Goal: Check status: Check status

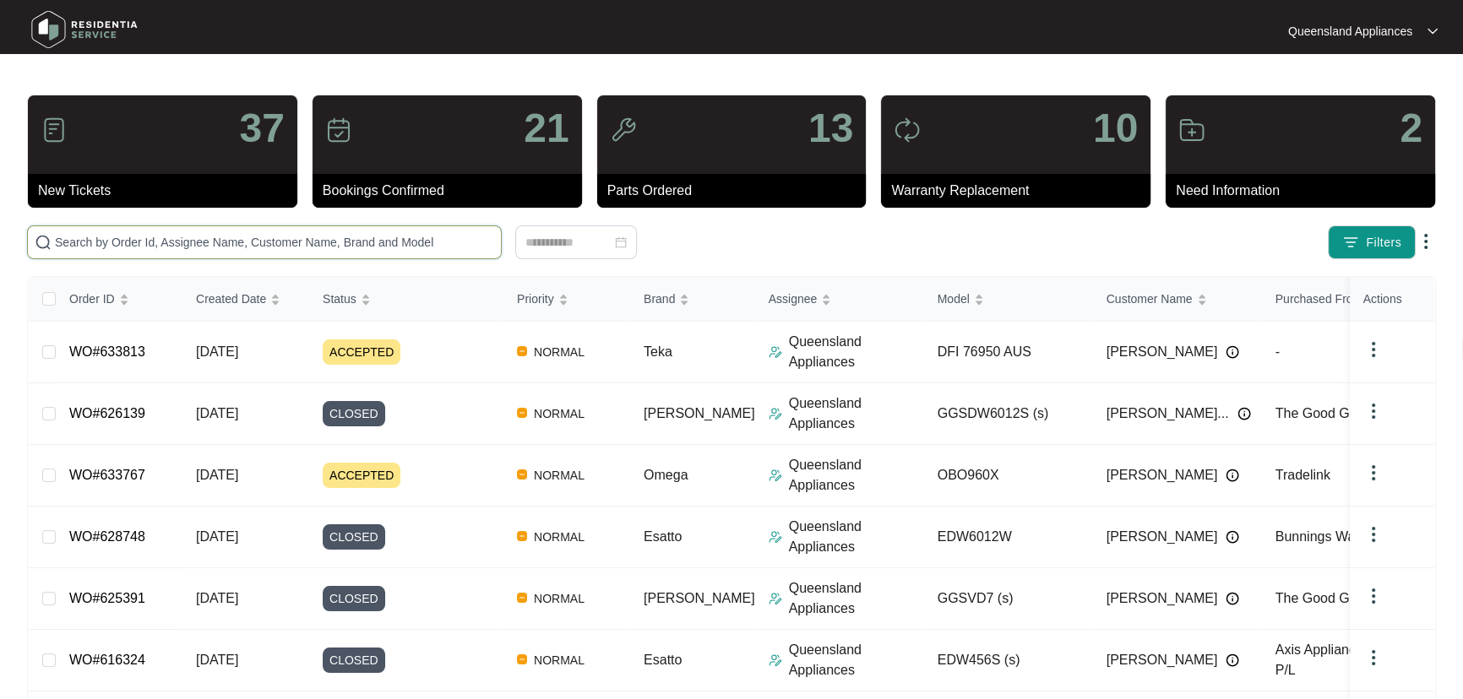
click at [174, 248] on input "text" at bounding box center [274, 242] width 439 height 19
paste input "631013"
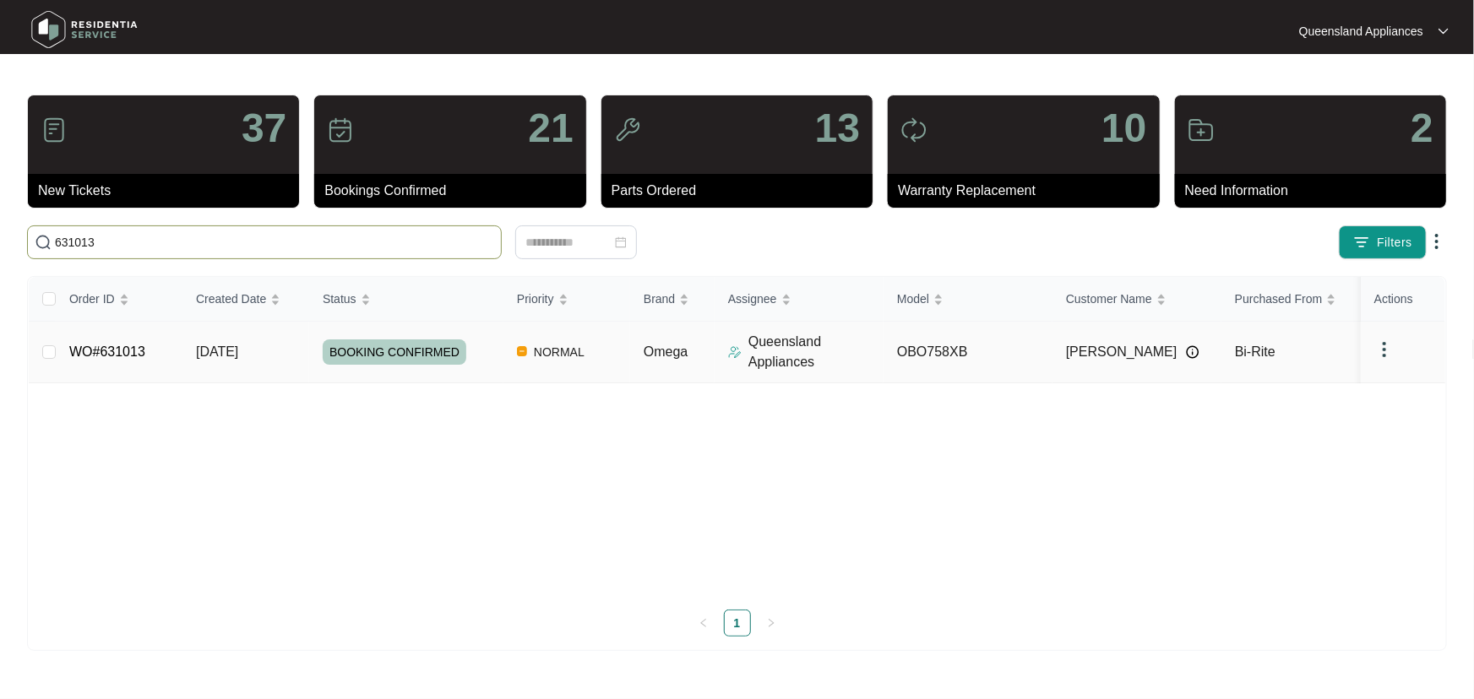
type input "631013"
click at [493, 346] on div "BOOKING CONFIRMED" at bounding box center [413, 352] width 181 height 25
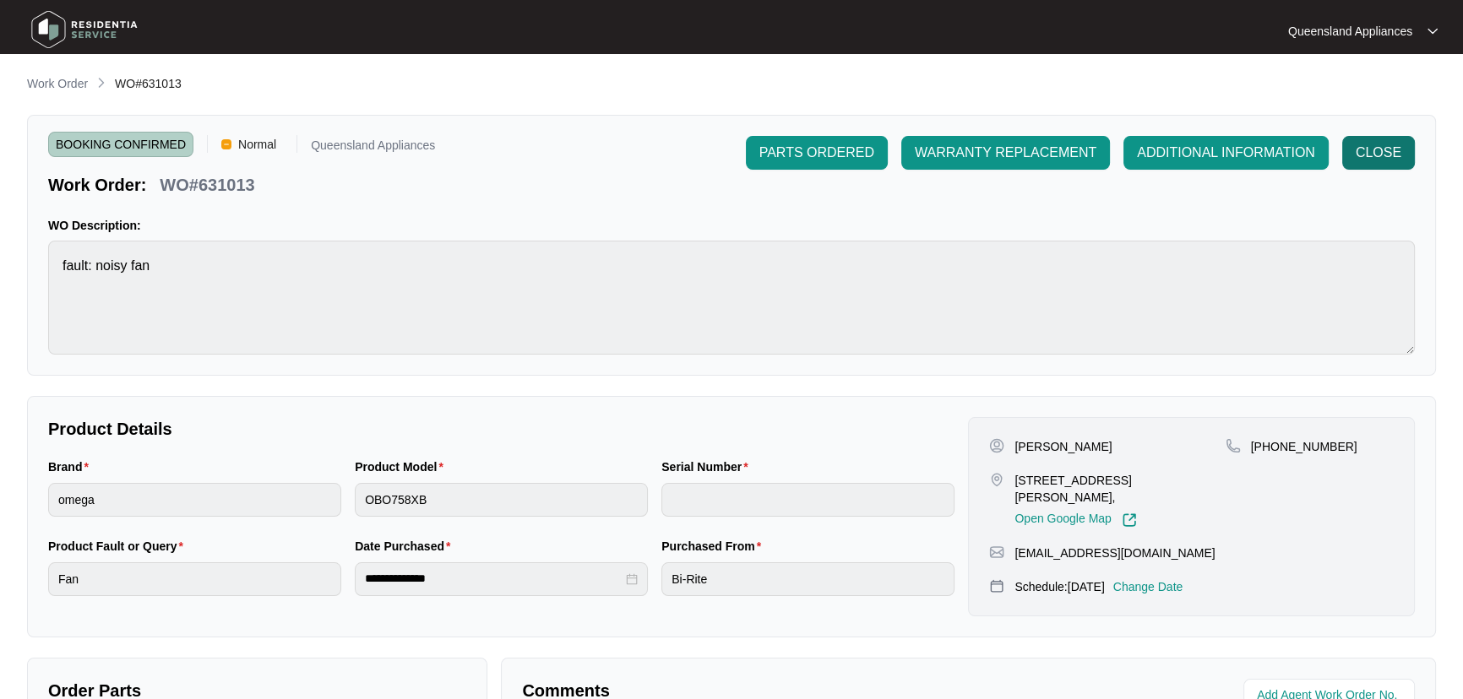
click at [1386, 147] on span "CLOSE" at bounding box center [1379, 153] width 46 height 20
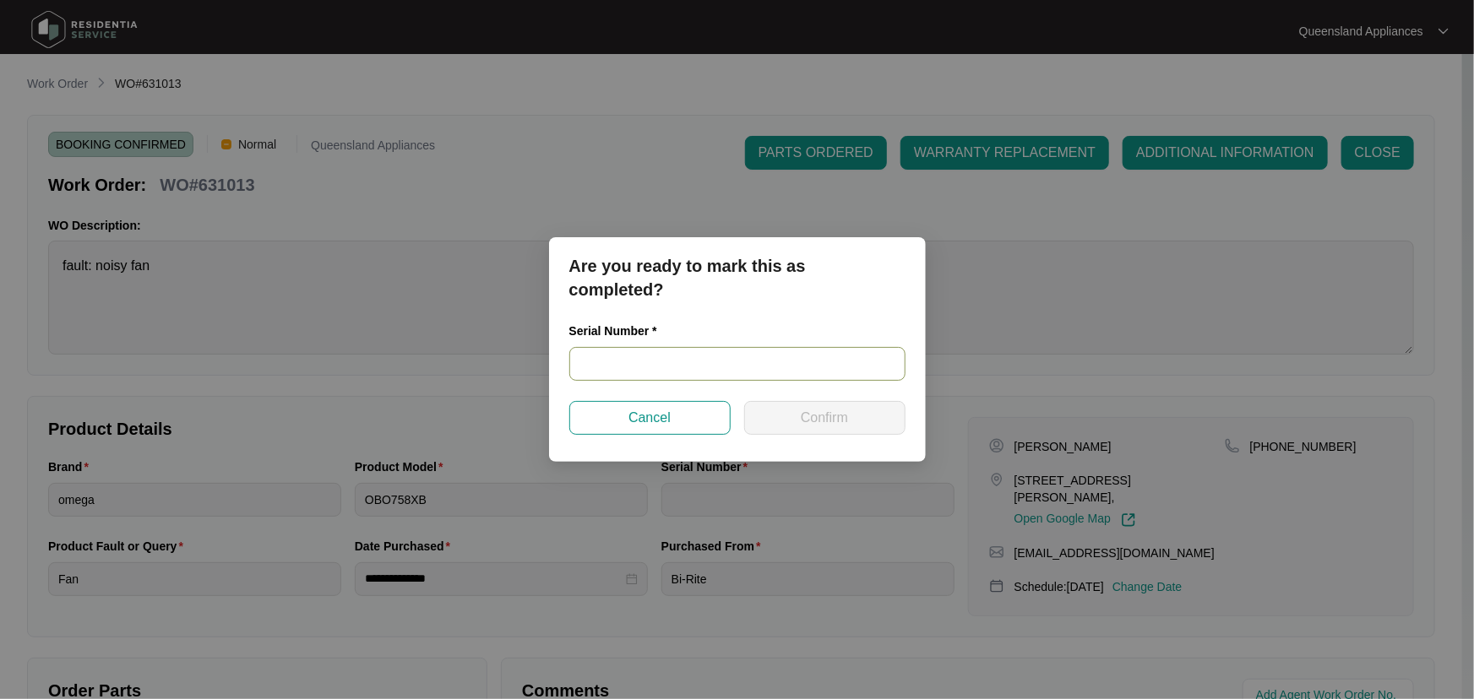
click at [701, 364] on input "text" at bounding box center [737, 364] width 336 height 34
paste input "[PHONE_NUMBER]"
type input "[PHONE_NUMBER]"
click at [853, 419] on button "Confirm" at bounding box center [824, 418] width 161 height 34
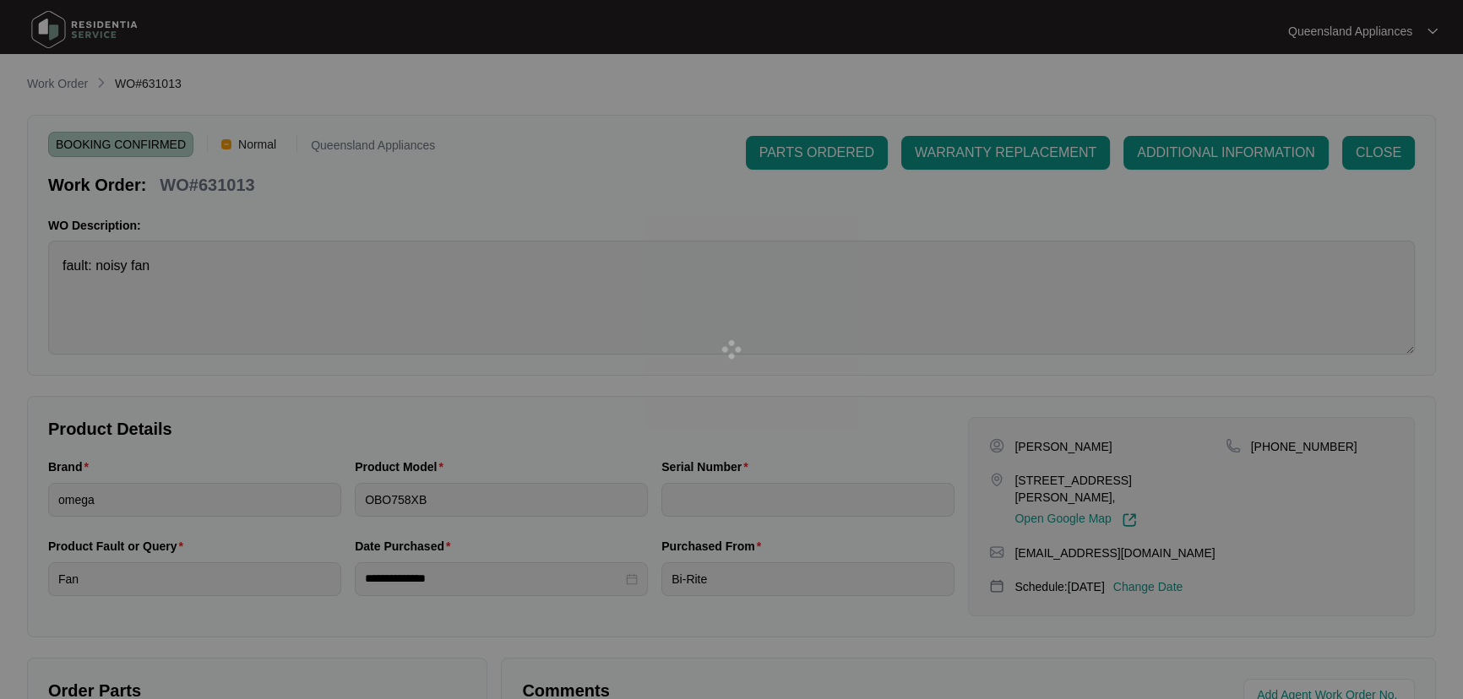
type input "[PHONE_NUMBER]"
